Goal: Transaction & Acquisition: Purchase product/service

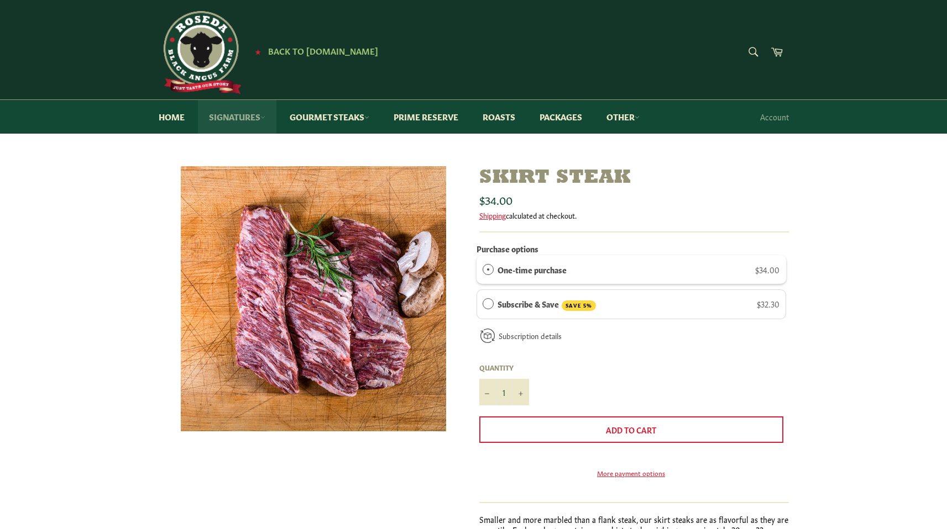
click at [258, 116] on link "Signatures" at bounding box center [237, 117] width 78 height 34
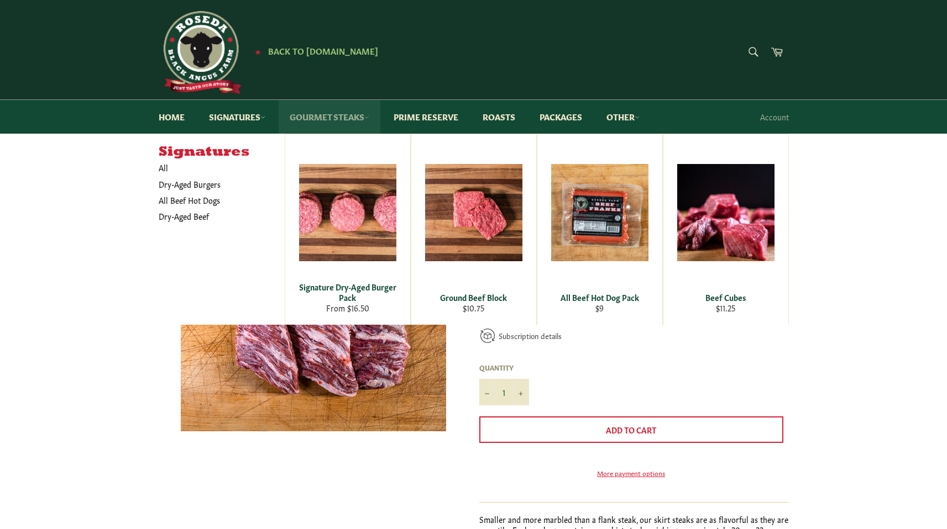
click at [331, 124] on link "Gourmet Steaks" at bounding box center [329, 117] width 102 height 34
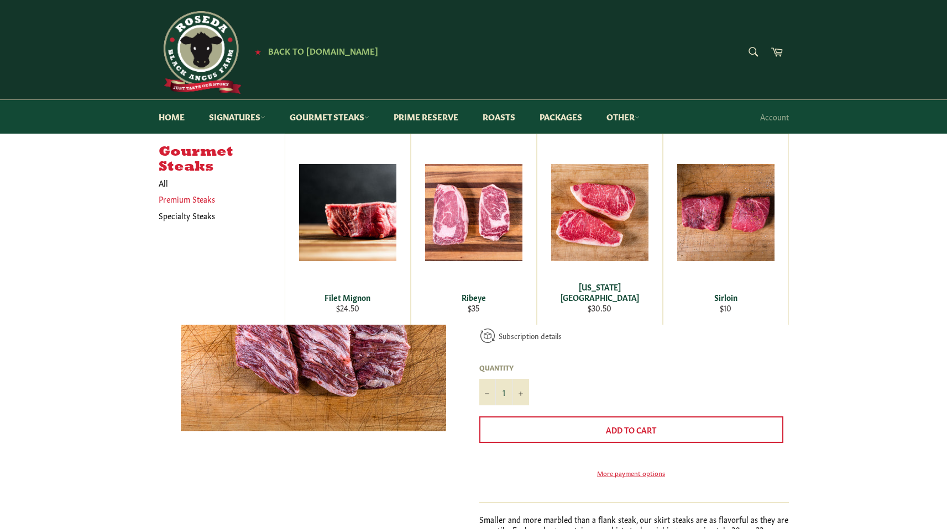
click at [178, 201] on link "Premium Steaks" at bounding box center [213, 199] width 120 height 16
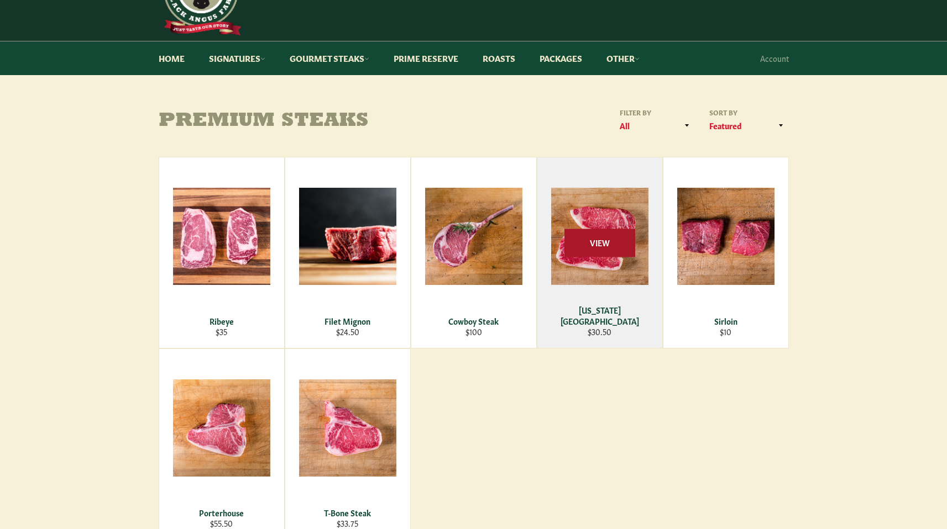
scroll to position [159, 0]
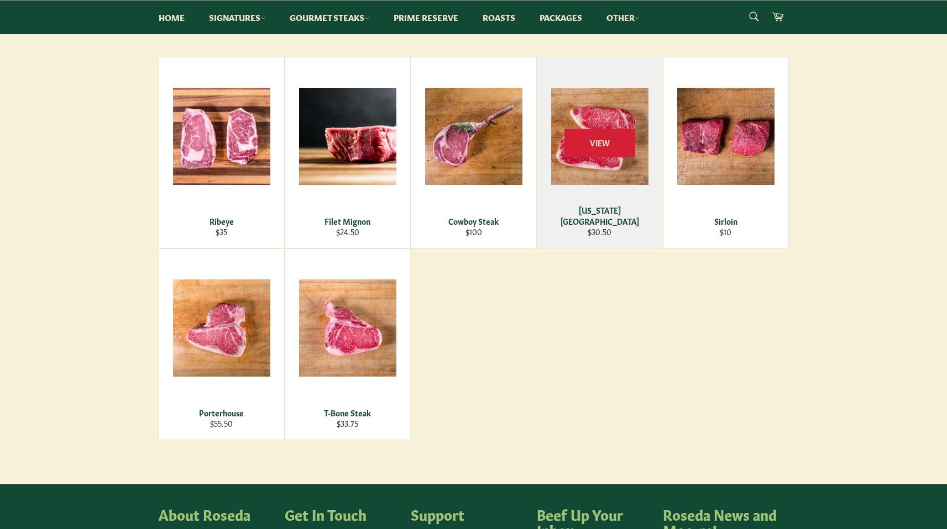
click at [607, 115] on div "View" at bounding box center [599, 152] width 125 height 191
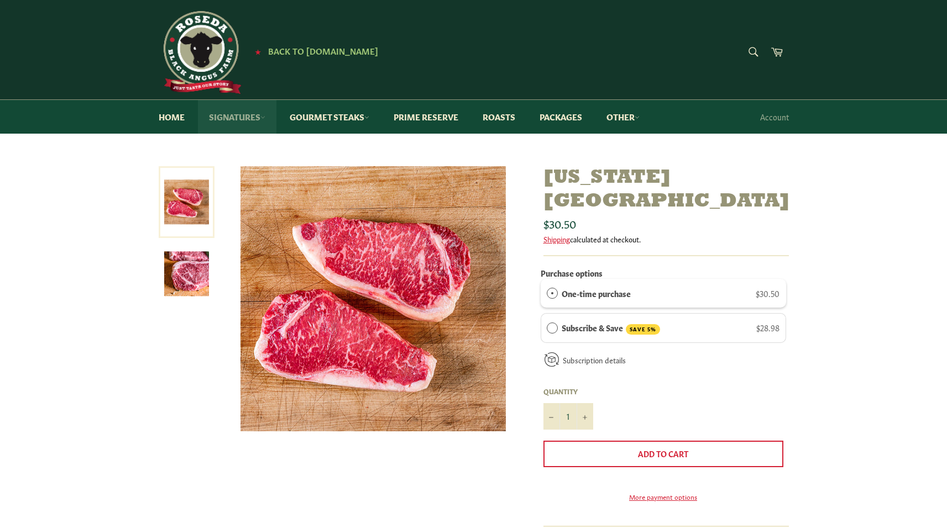
click at [259, 119] on link "Signatures" at bounding box center [237, 117] width 78 height 34
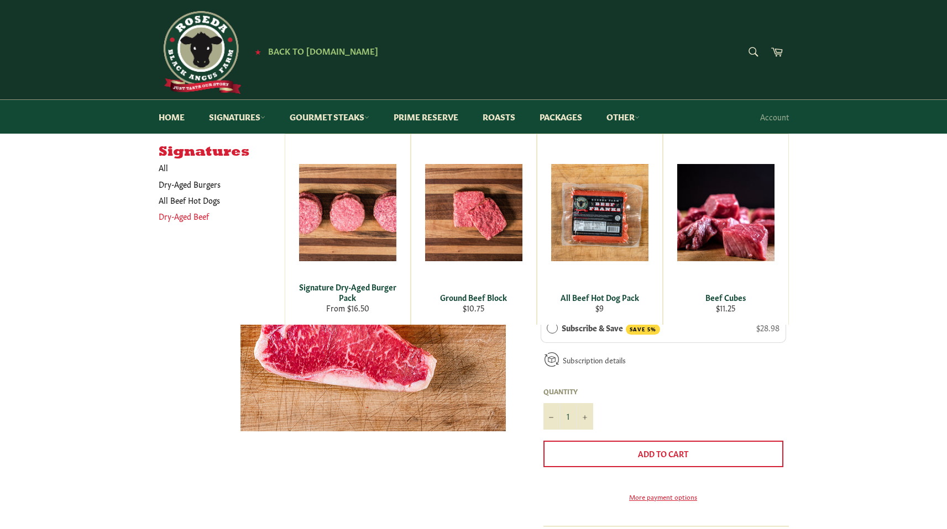
click at [185, 220] on link "Dry-Aged Beef" at bounding box center [213, 216] width 120 height 16
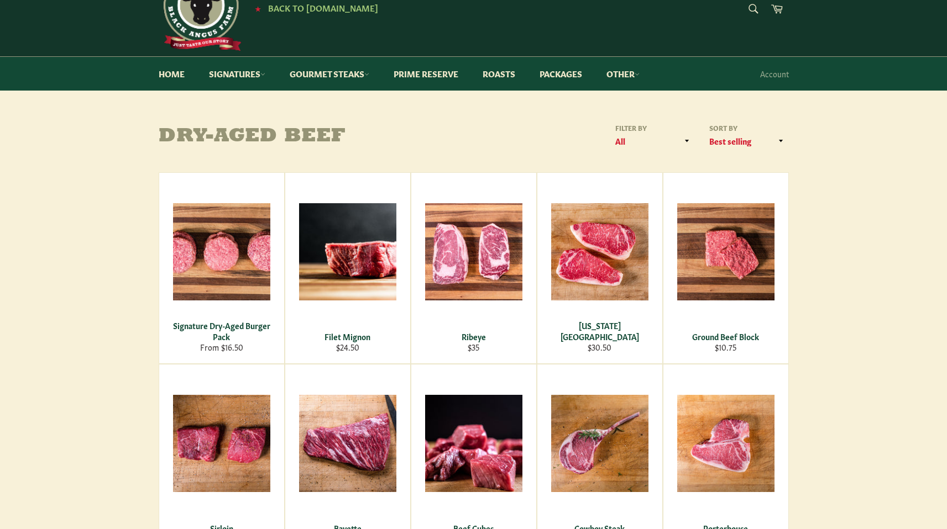
scroll to position [56, 0]
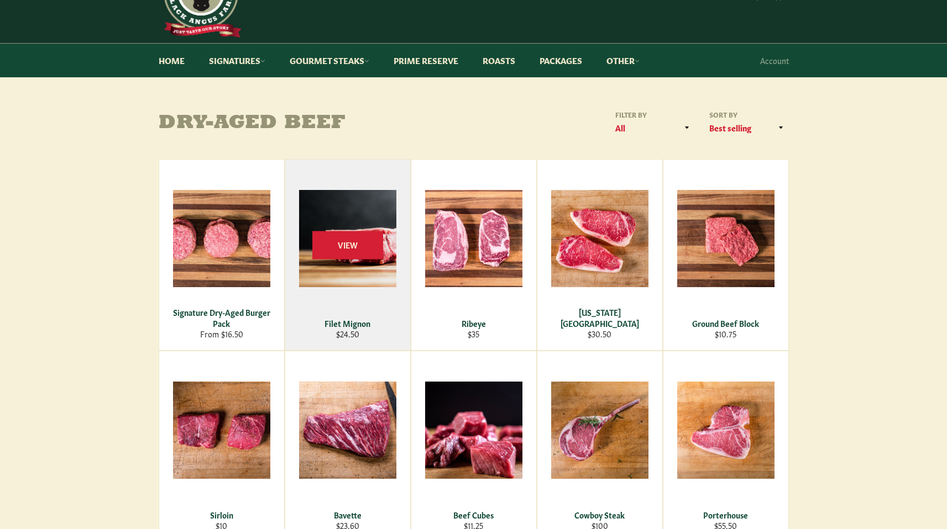
click at [372, 211] on div "View" at bounding box center [347, 255] width 125 height 191
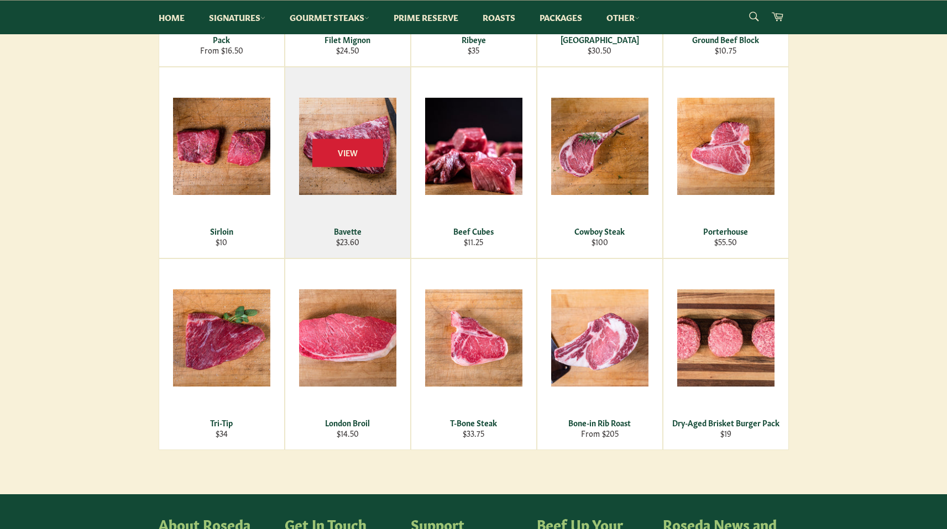
scroll to position [0, 0]
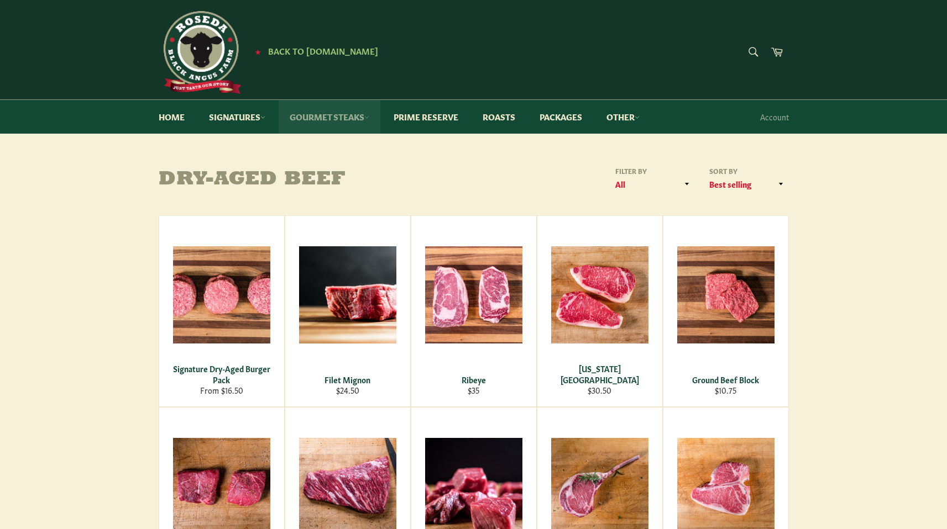
click at [355, 118] on link "Gourmet Steaks" at bounding box center [329, 117] width 102 height 34
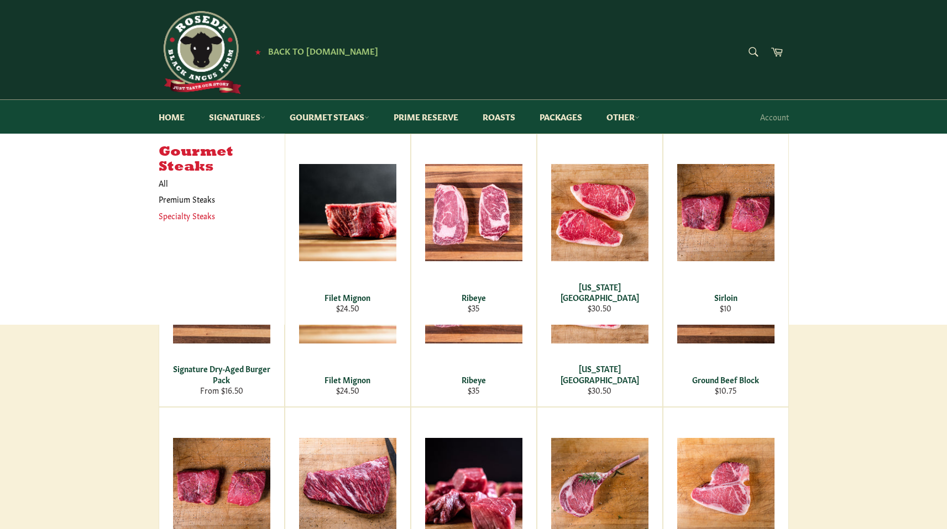
click at [171, 221] on link "Specialty Steaks" at bounding box center [213, 216] width 120 height 16
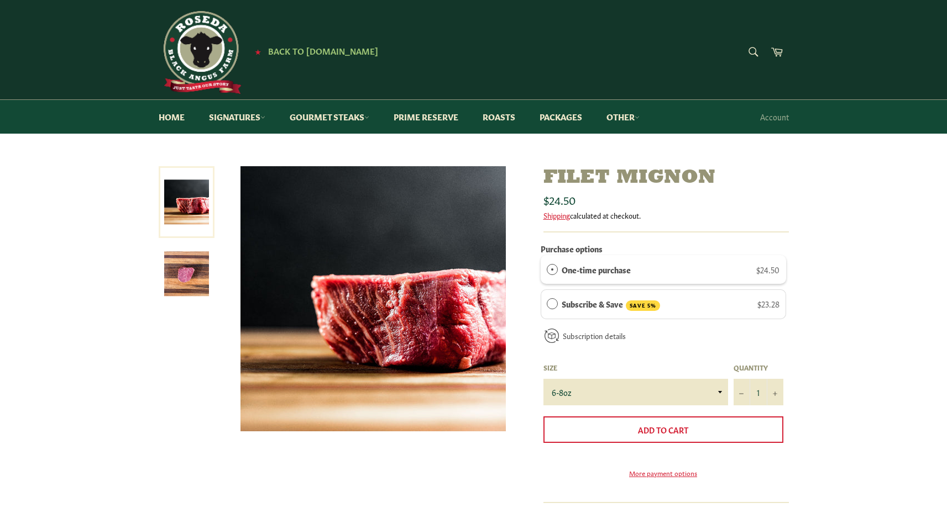
click at [185, 273] on img at bounding box center [186, 273] width 45 height 45
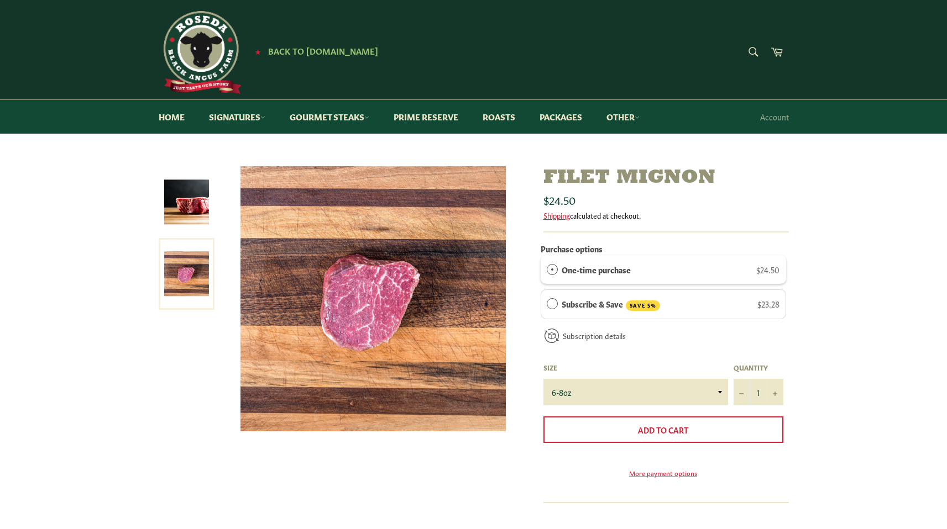
click at [183, 222] on img at bounding box center [186, 202] width 45 height 45
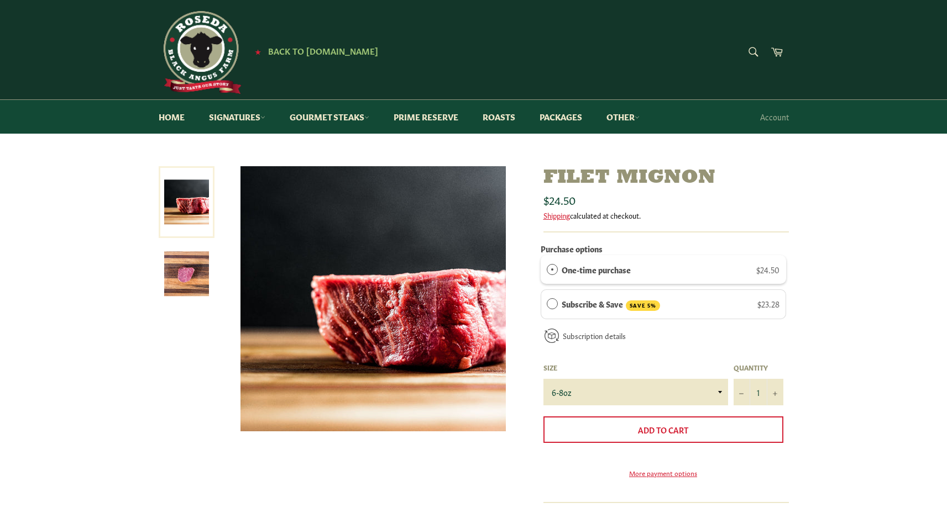
click at [168, 267] on img at bounding box center [186, 273] width 45 height 45
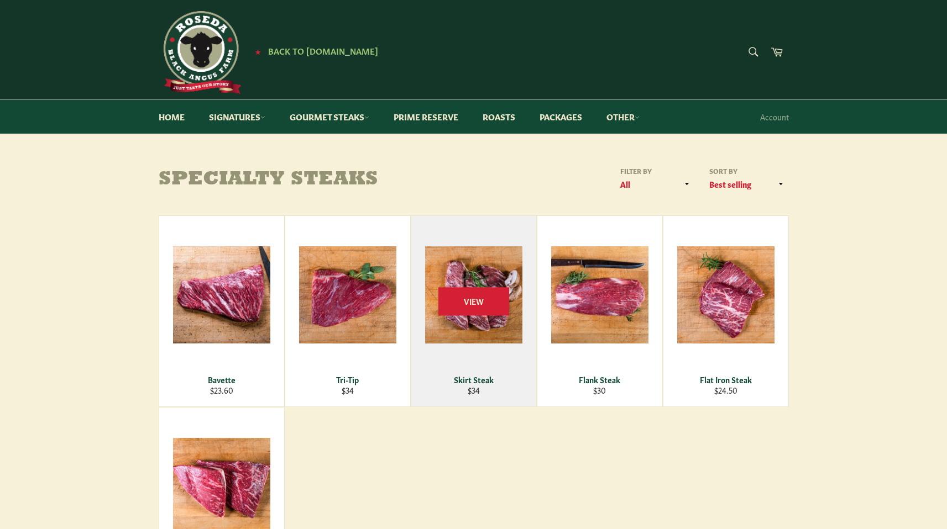
click at [467, 272] on div "View" at bounding box center [473, 311] width 125 height 191
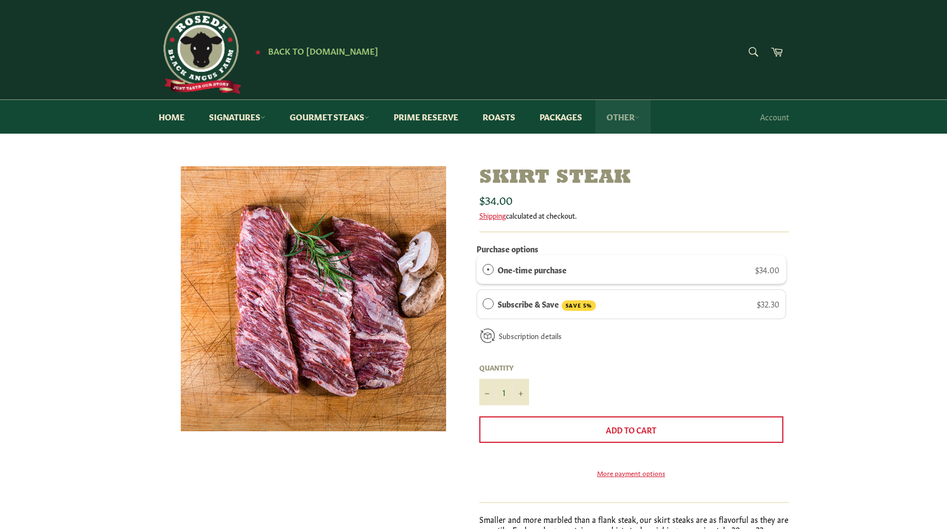
click at [632, 111] on link "Other" at bounding box center [622, 117] width 55 height 34
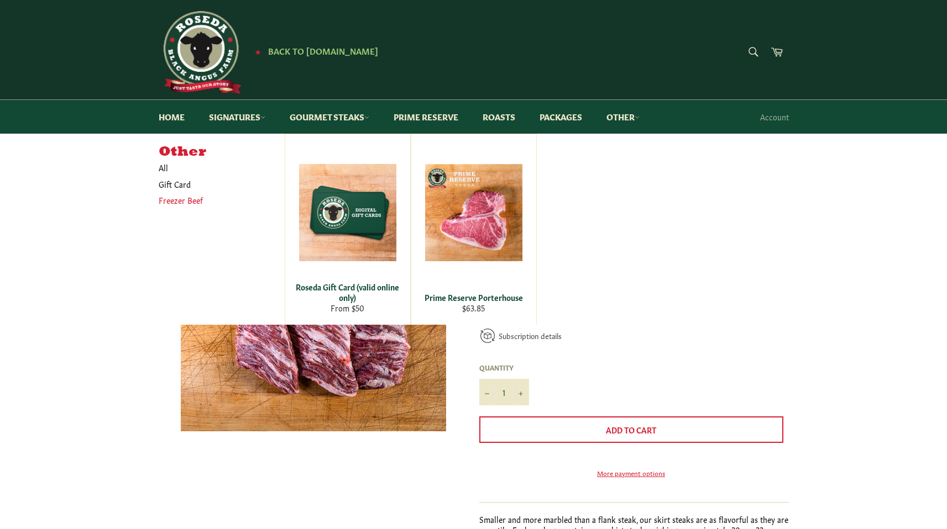
click at [171, 204] on link "Freezer Beef" at bounding box center [213, 200] width 120 height 16
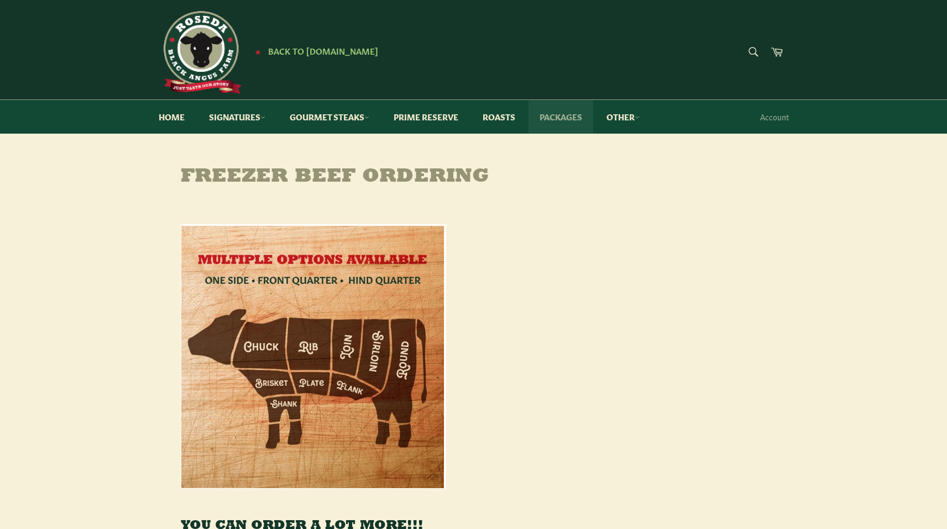
click at [572, 123] on link "Packages" at bounding box center [560, 117] width 65 height 34
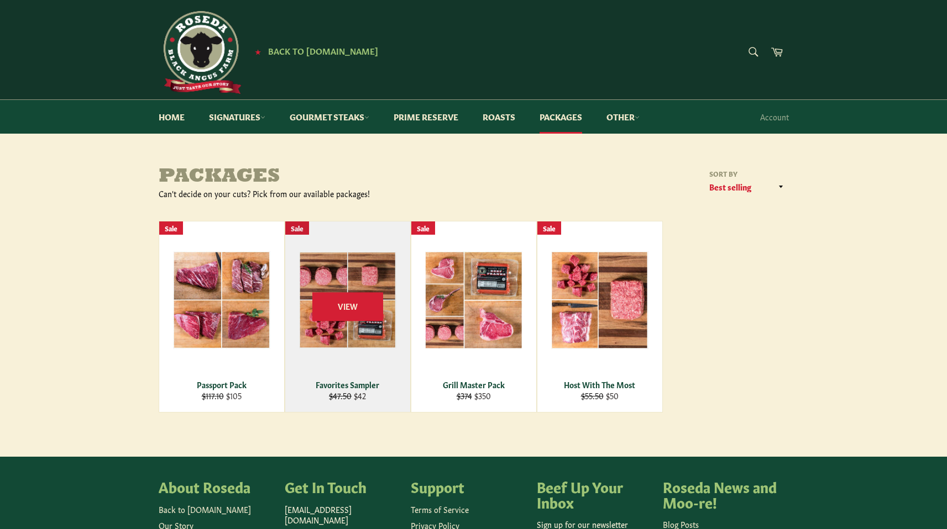
click at [322, 270] on div "View" at bounding box center [347, 317] width 125 height 191
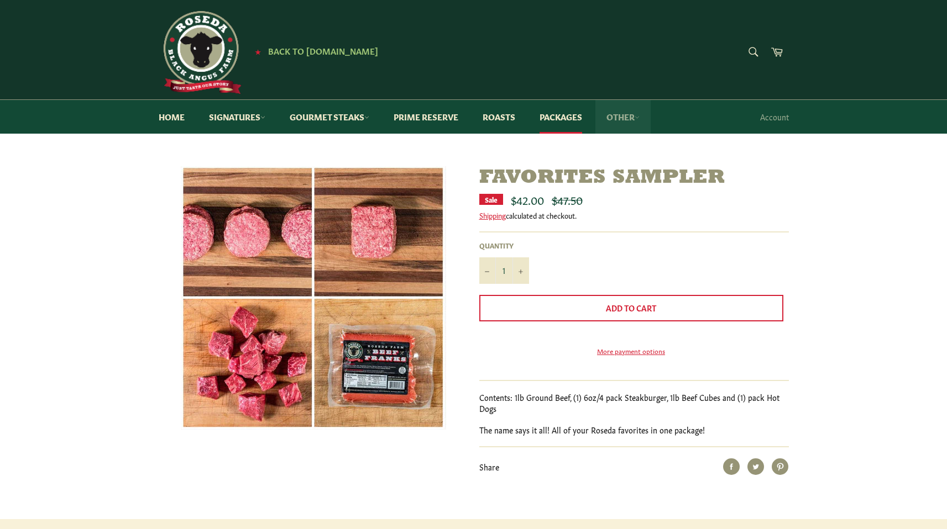
click at [624, 113] on link "Other" at bounding box center [622, 117] width 55 height 34
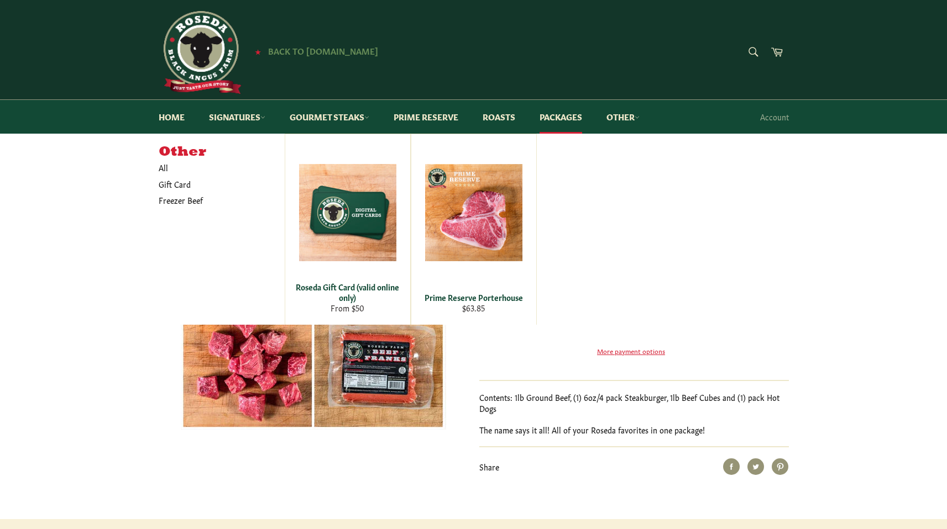
click at [349, 54] on span "Back to [DOMAIN_NAME]" at bounding box center [323, 51] width 110 height 12
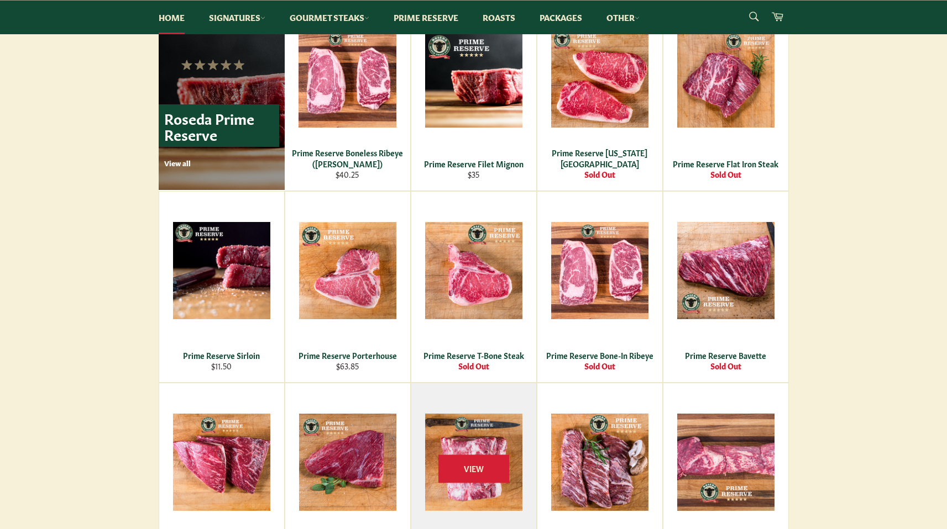
scroll to position [655, 0]
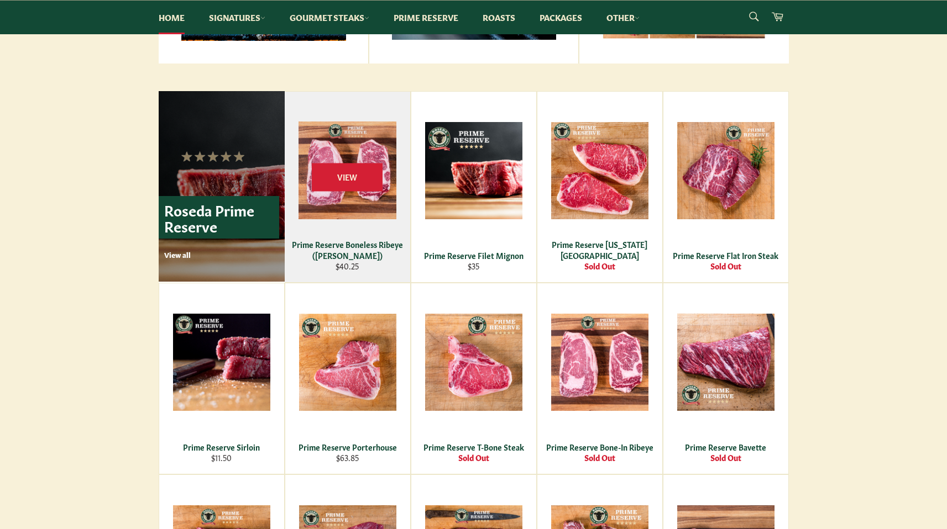
click at [353, 204] on div "View" at bounding box center [347, 187] width 125 height 191
